Goal: Find specific page/section: Find specific page/section

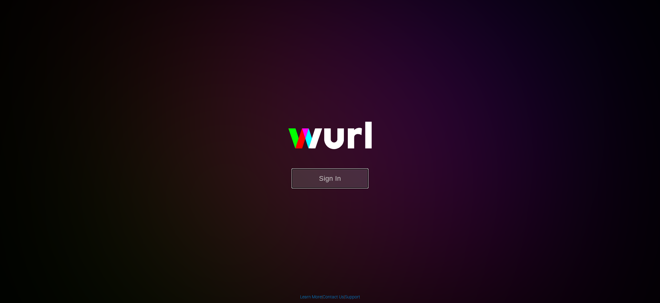
click at [345, 186] on button "Sign In" at bounding box center [330, 178] width 77 height 20
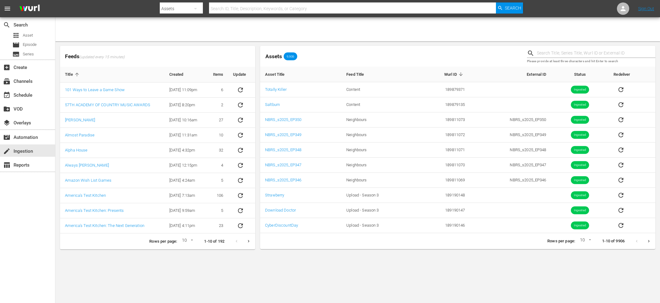
click at [24, 59] on div "search Search apps Asset movie Episode subtitles Series" at bounding box center [27, 38] width 55 height 42
click at [24, 56] on span "Series" at bounding box center [28, 54] width 11 height 6
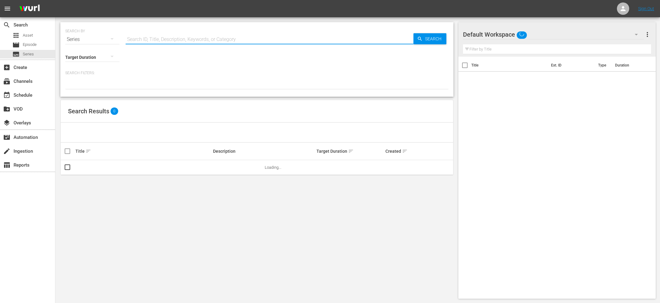
click at [262, 41] on input "text" at bounding box center [270, 39] width 288 height 15
type input "upload"
click at [85, 168] on link "Upload" at bounding box center [81, 167] width 12 height 5
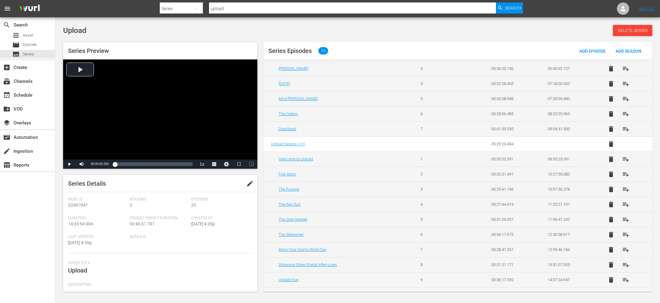
scroll to position [210, 0]
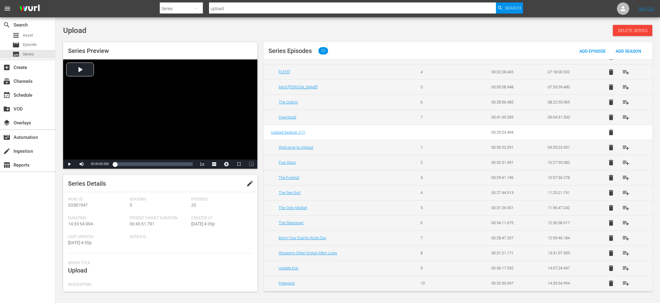
click at [304, 150] on td "Welcome to Upload" at bounding box center [339, 147] width 150 height 15
click at [303, 150] on td "Welcome to Upload" at bounding box center [339, 147] width 150 height 15
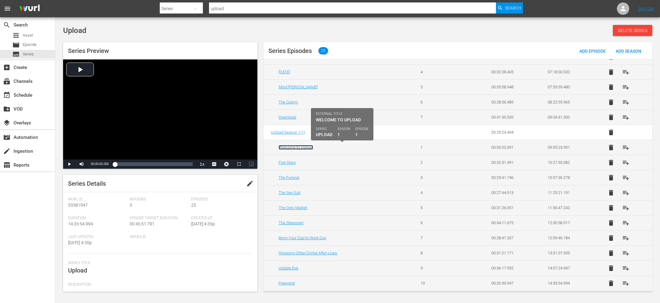
click at [303, 147] on link "Welcome to Upload" at bounding box center [296, 147] width 34 height 5
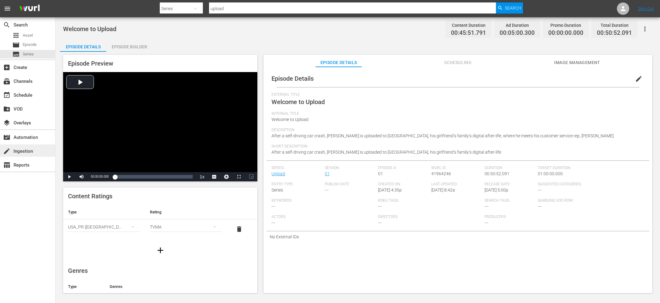
click at [18, 153] on div "create Ingestion" at bounding box center [17, 150] width 34 height 6
